Goal: Task Accomplishment & Management: Manage account settings

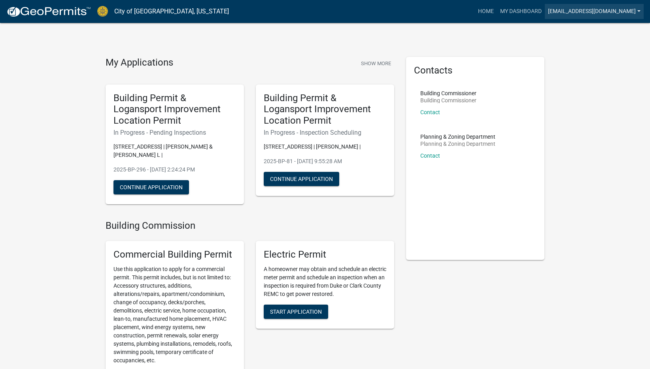
click at [566, 6] on link "[EMAIL_ADDRESS][DOMAIN_NAME]" at bounding box center [594, 11] width 99 height 15
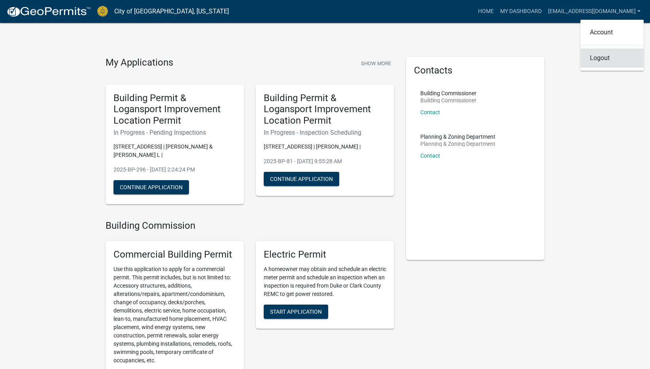
click at [598, 64] on link "Logout" at bounding box center [611, 58] width 63 height 19
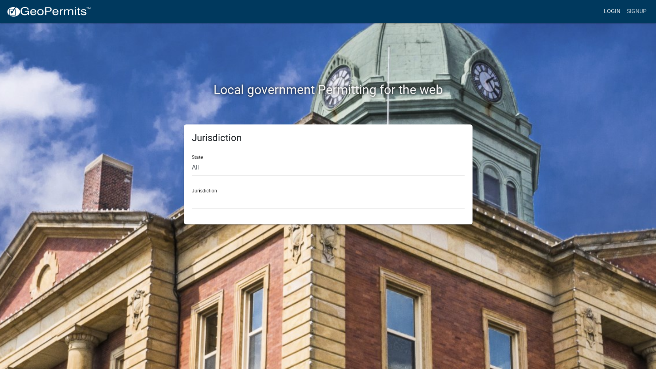
click at [621, 12] on link "Login" at bounding box center [612, 11] width 23 height 15
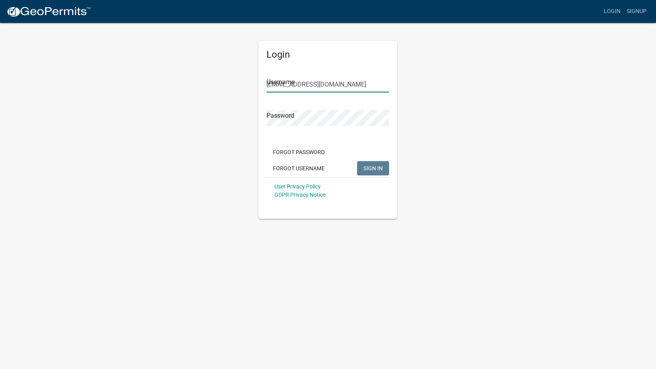
click at [293, 80] on input "[EMAIL_ADDRESS][DOMAIN_NAME]" at bounding box center [327, 84] width 123 height 16
type input "pbrothers"
click at [360, 166] on button "SIGN IN" at bounding box center [373, 168] width 32 height 14
